Goal: Task Accomplishment & Management: Manage account settings

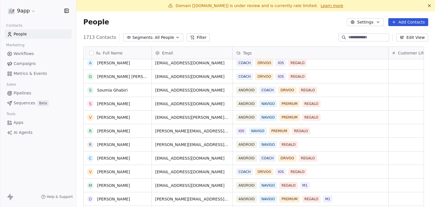
scroll to position [198, 0]
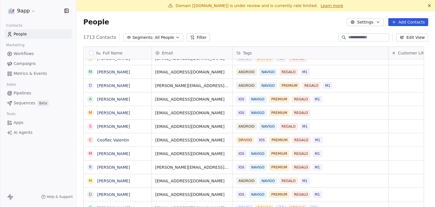
click at [27, 10] on html "9app Contacts People Marketing Workflows Campaigns Metrics & Events Sales Pipel…" at bounding box center [217, 103] width 435 height 207
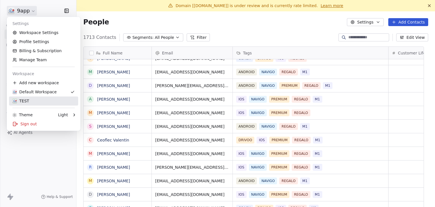
click at [29, 102] on div "TEST" at bounding box center [43, 101] width 62 height 6
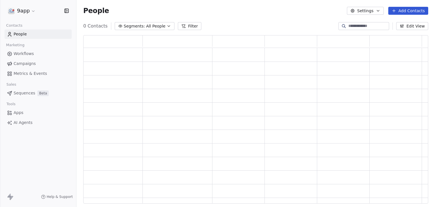
scroll to position [164, 341]
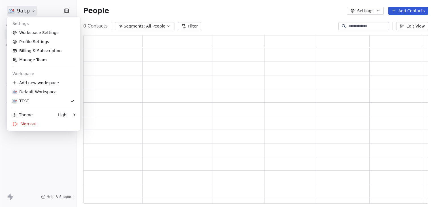
click at [29, 15] on html "9app Contacts People Marketing Workflows Campaigns Metrics & Events Sales Seque…" at bounding box center [217, 103] width 435 height 207
click at [34, 33] on link "Workspace Settings" at bounding box center [43, 32] width 69 height 9
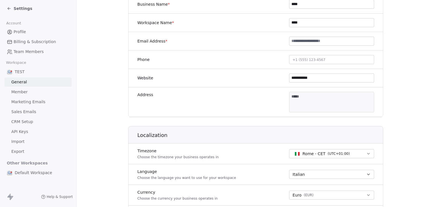
click at [48, 102] on link "Marketing Emails" at bounding box center [38, 101] width 67 height 9
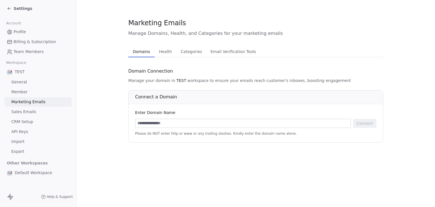
click at [24, 7] on span "Settings" at bounding box center [23, 9] width 19 height 6
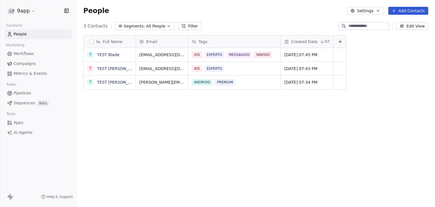
scroll to position [177, 354]
click at [28, 14] on html "9app Contacts People Marketing Workflows Campaigns Metrics & Events Sales Pipel…" at bounding box center [217, 103] width 435 height 207
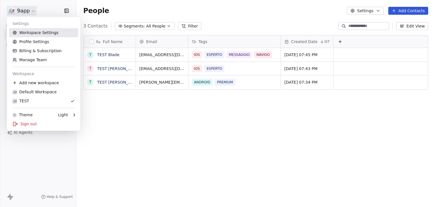
click at [39, 33] on link "Workspace Settings" at bounding box center [43, 32] width 69 height 9
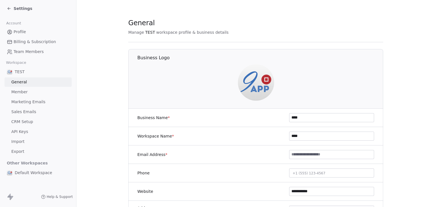
click at [24, 8] on span "Settings" at bounding box center [23, 9] width 19 height 6
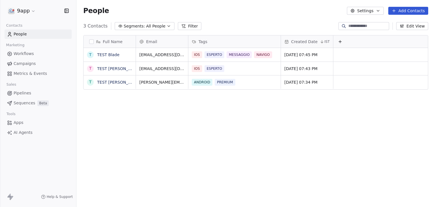
scroll to position [177, 354]
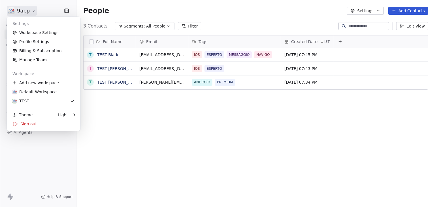
click at [24, 8] on html "9app Contacts People Marketing Workflows Campaigns Metrics & Events Sales Pipel…" at bounding box center [217, 103] width 435 height 207
click at [46, 29] on link "Workspace Settings" at bounding box center [43, 32] width 69 height 9
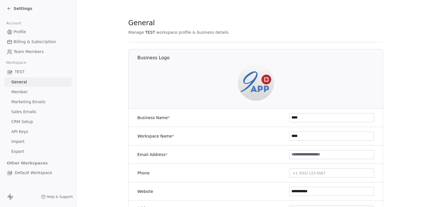
click at [36, 100] on span "Marketing Emails" at bounding box center [28, 102] width 34 height 6
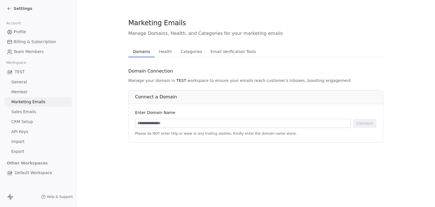
click at [26, 9] on span "Settings" at bounding box center [23, 9] width 19 height 6
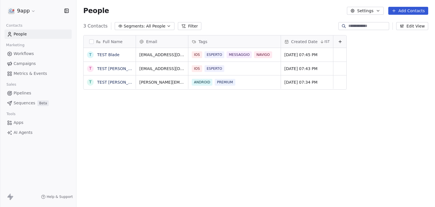
scroll to position [177, 354]
click at [27, 12] on html "9app Contacts People Marketing Workflows Campaigns Metrics & Events Sales Pipel…" at bounding box center [217, 103] width 435 height 207
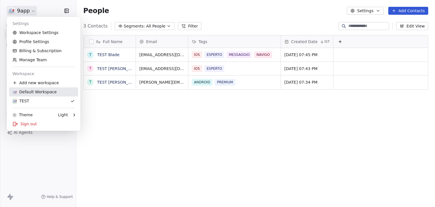
click at [42, 91] on div "Default Workspace" at bounding box center [34, 92] width 44 height 6
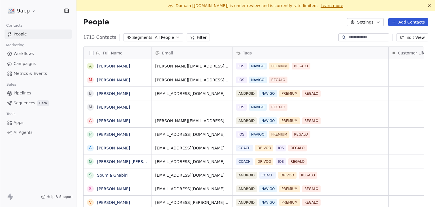
scroll to position [177, 350]
click at [27, 7] on html "9app Contacts People Marketing Workflows Campaigns Metrics & Events Sales Pipel…" at bounding box center [217, 103] width 435 height 207
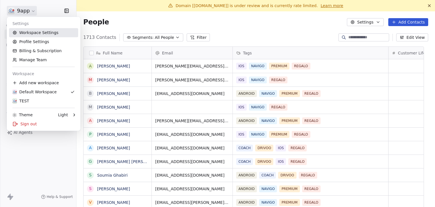
click at [37, 31] on link "Workspace Settings" at bounding box center [43, 32] width 69 height 9
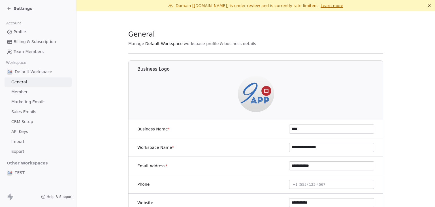
click at [31, 103] on span "Marketing Emails" at bounding box center [28, 102] width 34 height 6
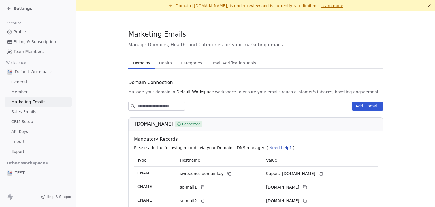
click at [159, 65] on span "Health" at bounding box center [166, 63] width 18 height 8
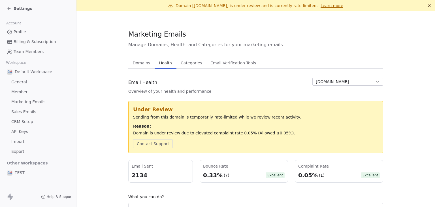
click at [141, 65] on span "Domains" at bounding box center [142, 63] width 22 height 8
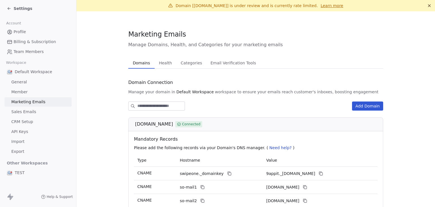
click at [162, 63] on span "Health" at bounding box center [166, 63] width 18 height 8
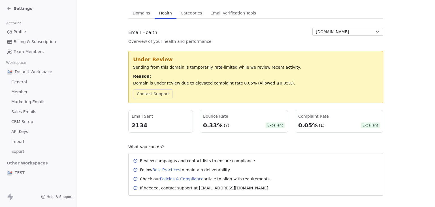
scroll to position [48, 0]
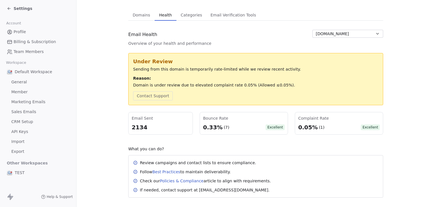
click at [429, 101] on section "Marketing Emails Manage Domains, Health, and Categories for your marketing emai…" at bounding box center [256, 89] width 359 height 252
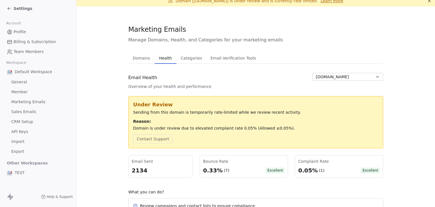
scroll to position [0, 0]
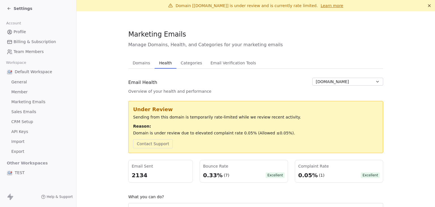
click at [133, 64] on span "Domains" at bounding box center [142, 63] width 22 height 8
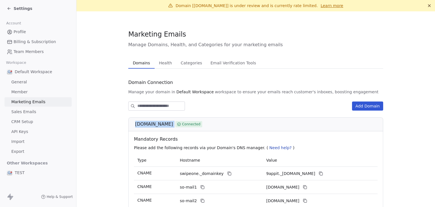
drag, startPoint x: 131, startPoint y: 124, endPoint x: 149, endPoint y: 127, distance: 17.8
click at [149, 127] on div "[DOMAIN_NAME] Connected" at bounding box center [255, 124] width 255 height 14
copy div "[DOMAIN_NAME]"
click at [163, 64] on span "Health" at bounding box center [166, 63] width 18 height 8
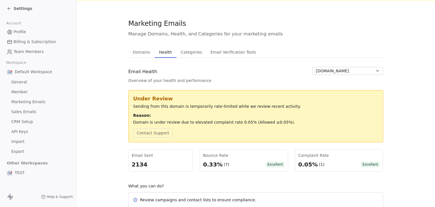
scroll to position [57, 0]
